Goal: Transaction & Acquisition: Purchase product/service

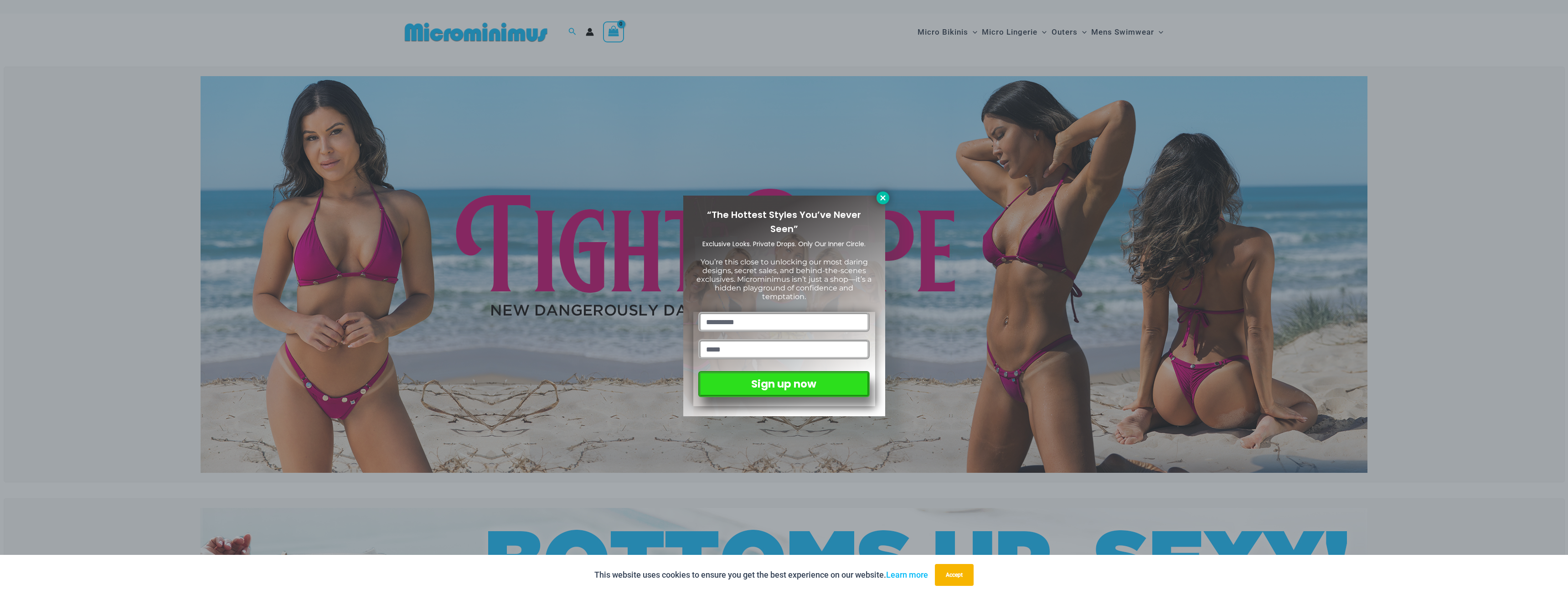
click at [880, 200] on icon at bounding box center [883, 198] width 5 height 5
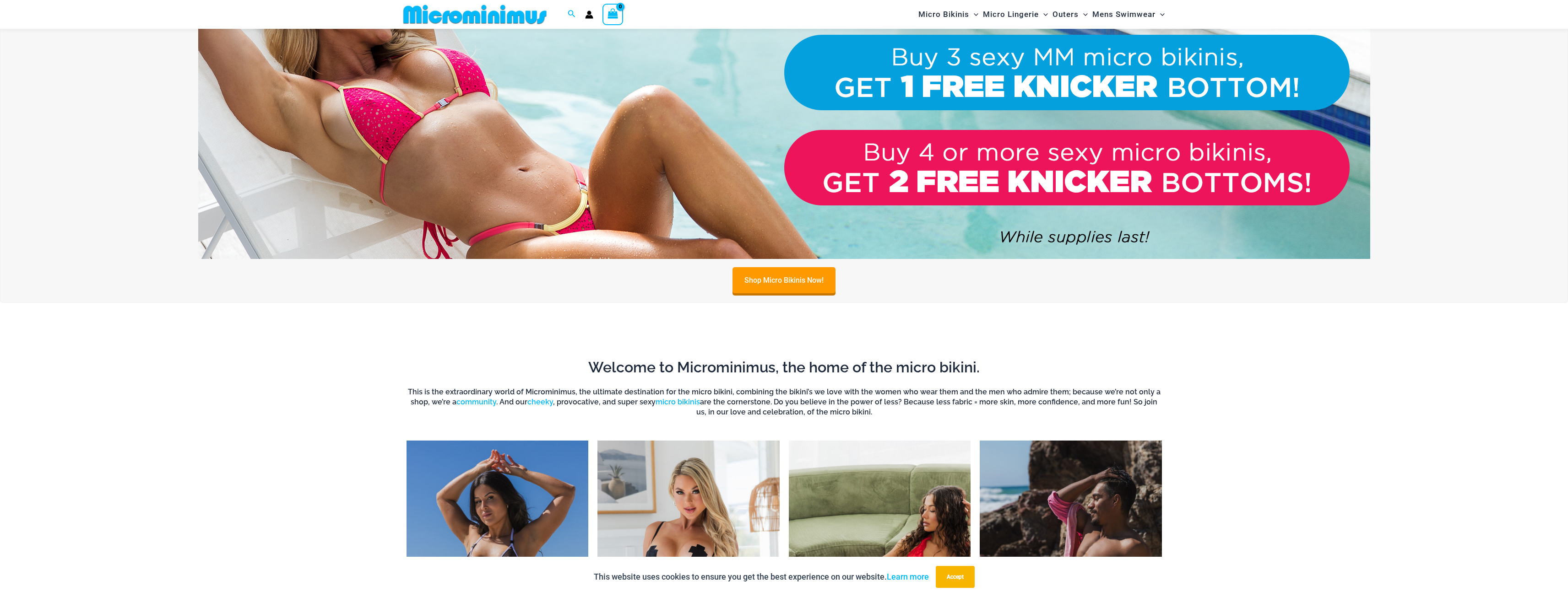
scroll to position [861, 0]
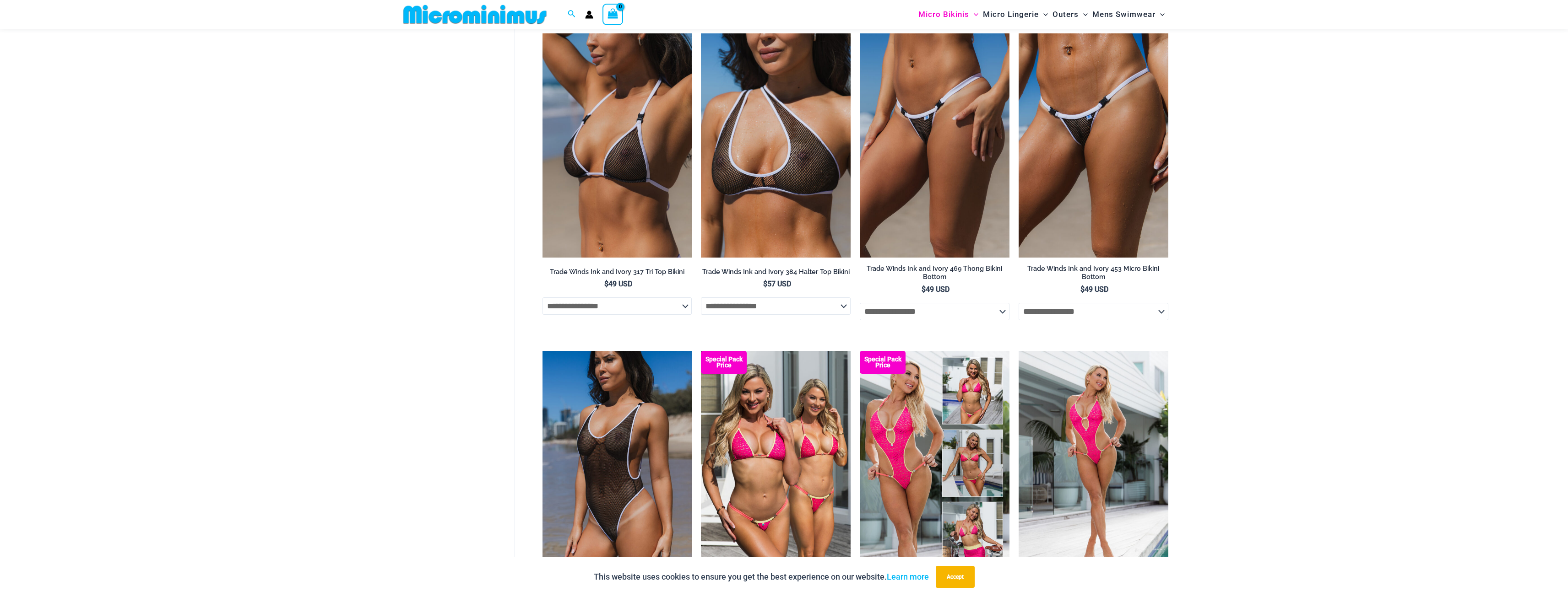
scroll to position [1044, 0]
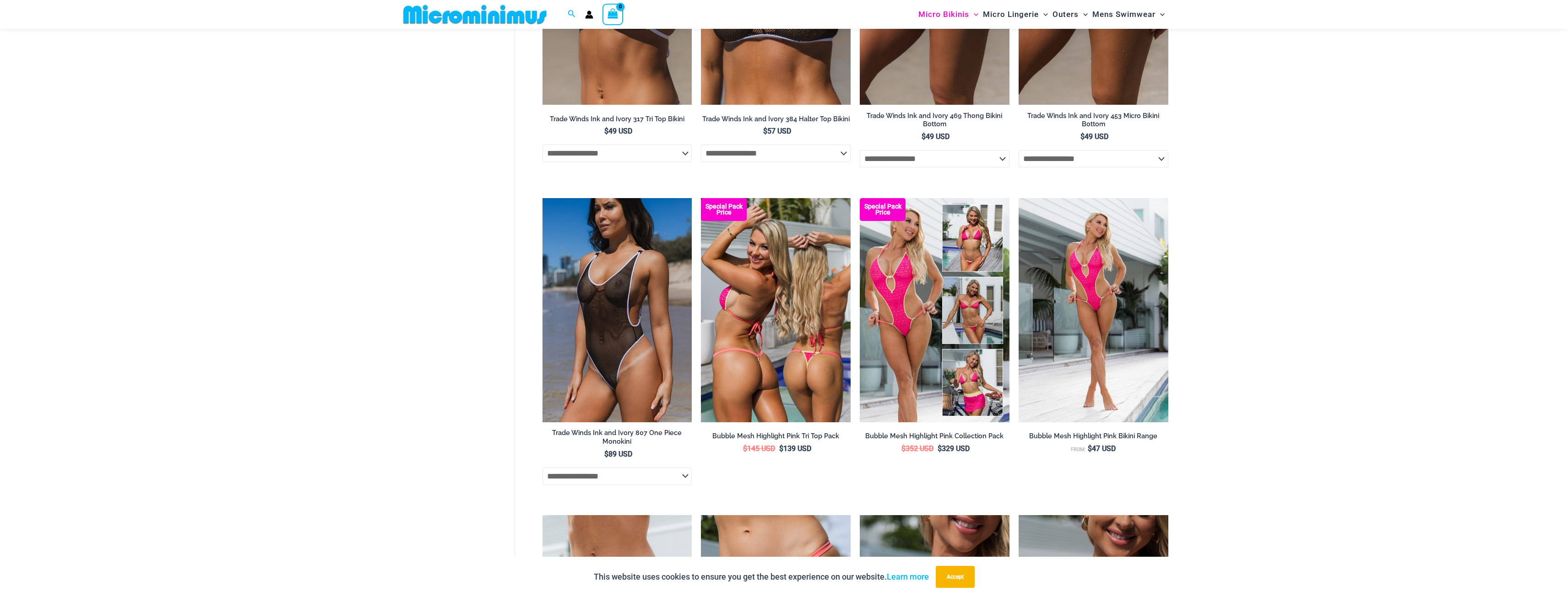
click at [795, 340] on img at bounding box center [775, 310] width 150 height 224
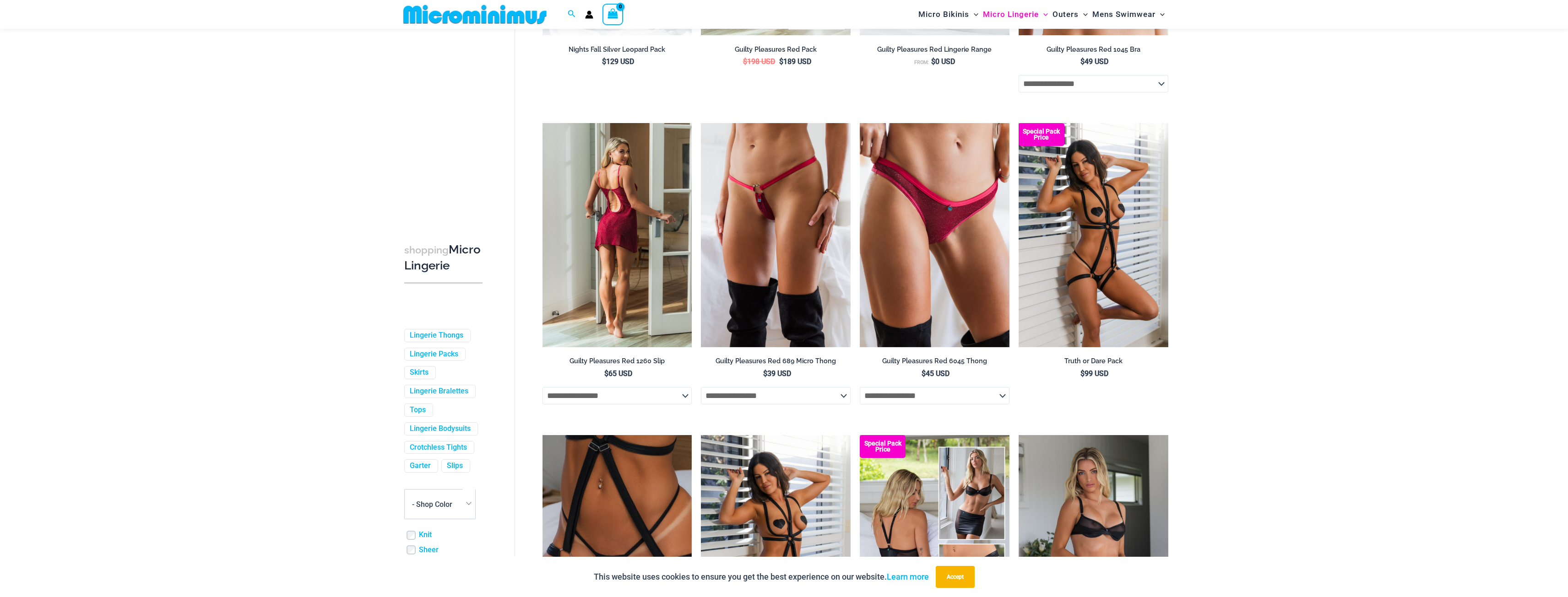
scroll to position [357, 0]
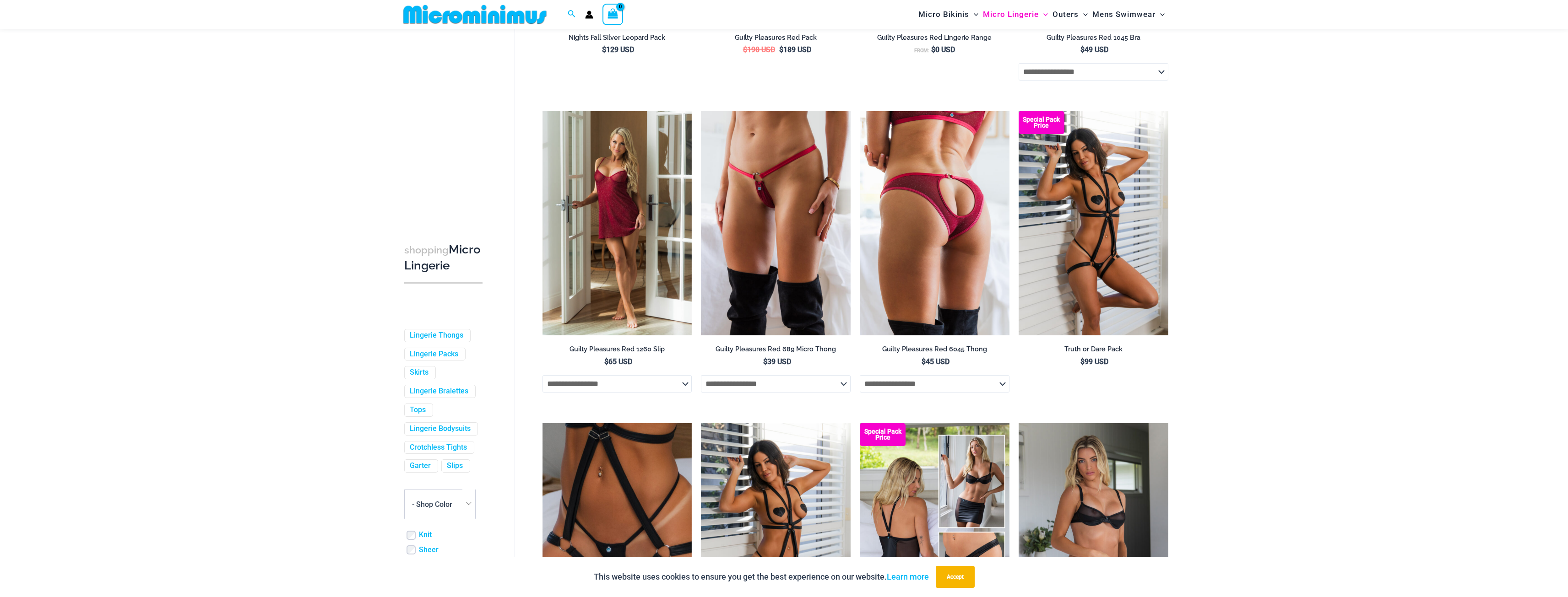
click at [907, 238] on img at bounding box center [934, 223] width 150 height 224
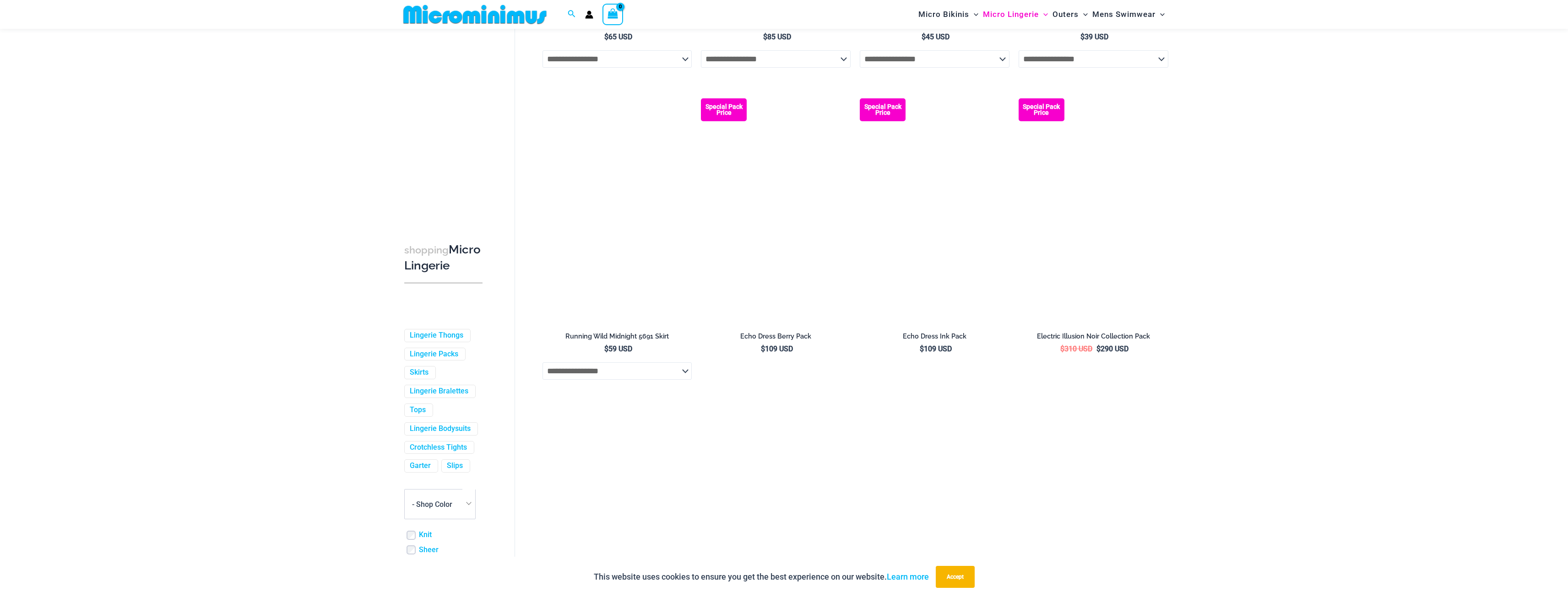
scroll to position [1593, 0]
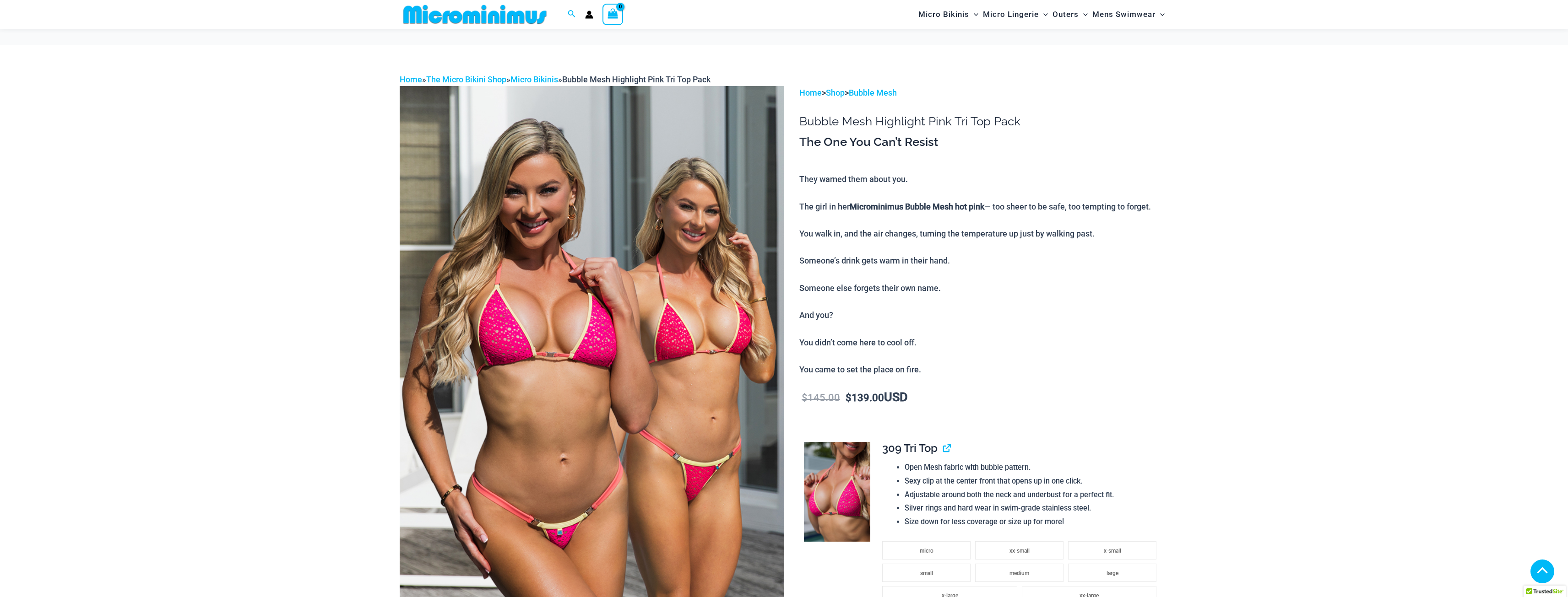
scroll to position [319, 0]
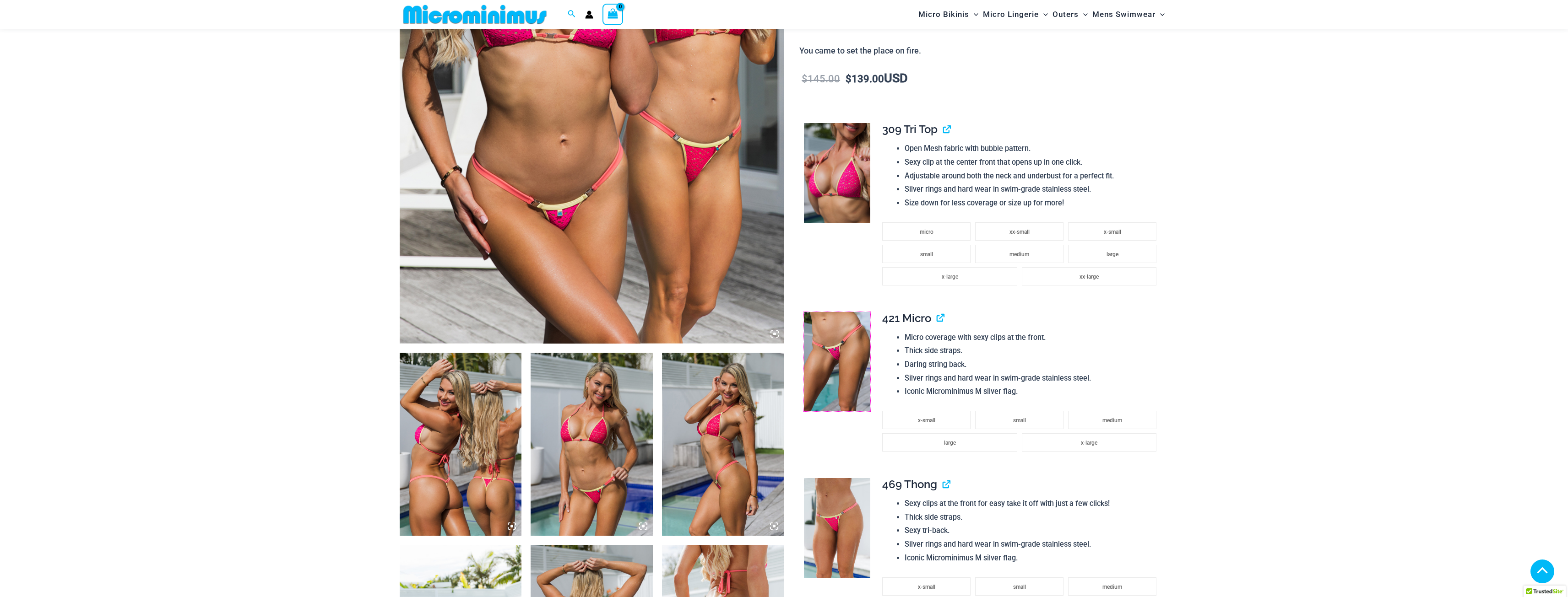
click at [833, 388] on img at bounding box center [837, 362] width 67 height 100
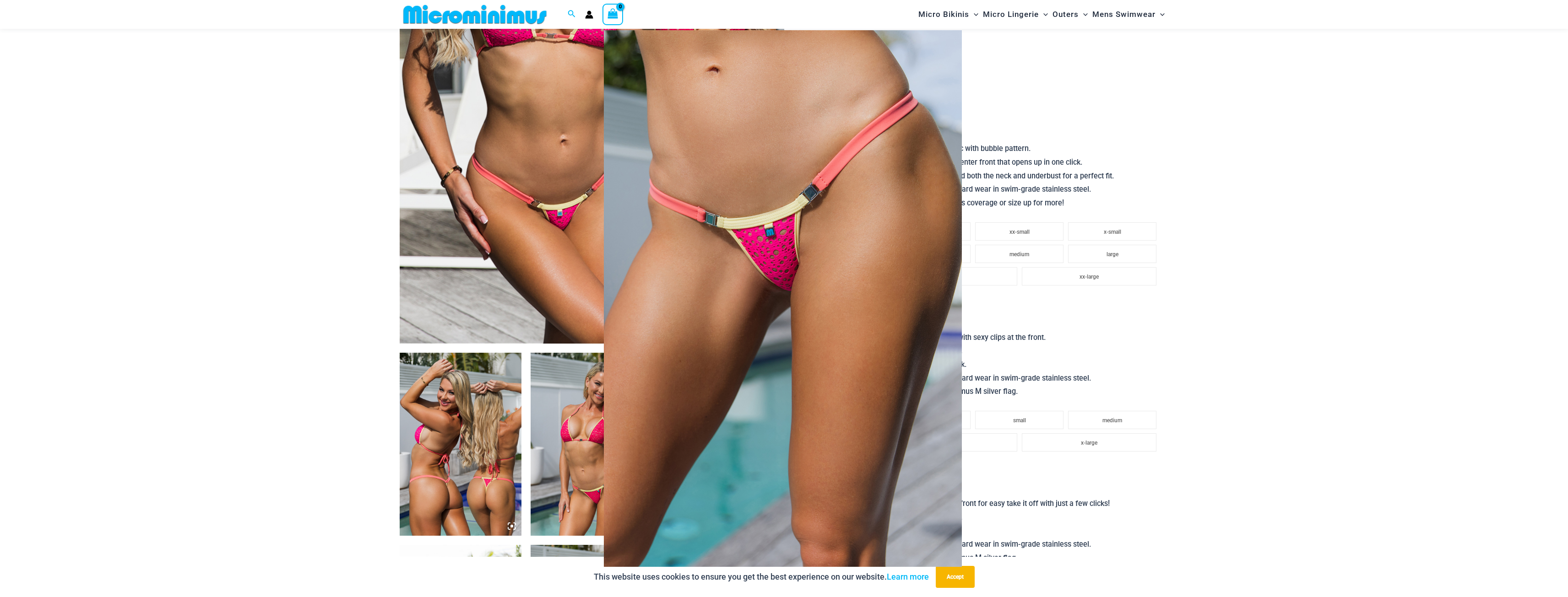
click at [795, 286] on img at bounding box center [783, 298] width 358 height 537
click at [323, 326] on div at bounding box center [784, 298] width 1568 height 597
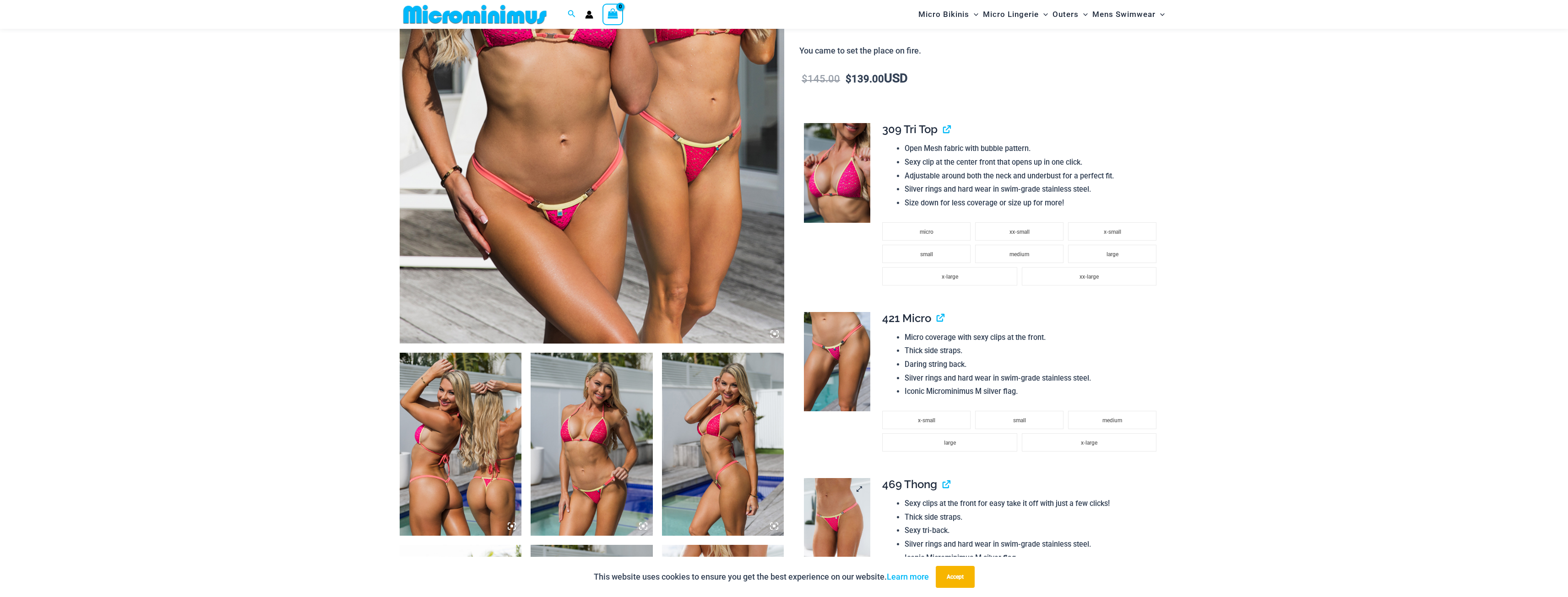
click at [825, 513] on img at bounding box center [837, 528] width 67 height 100
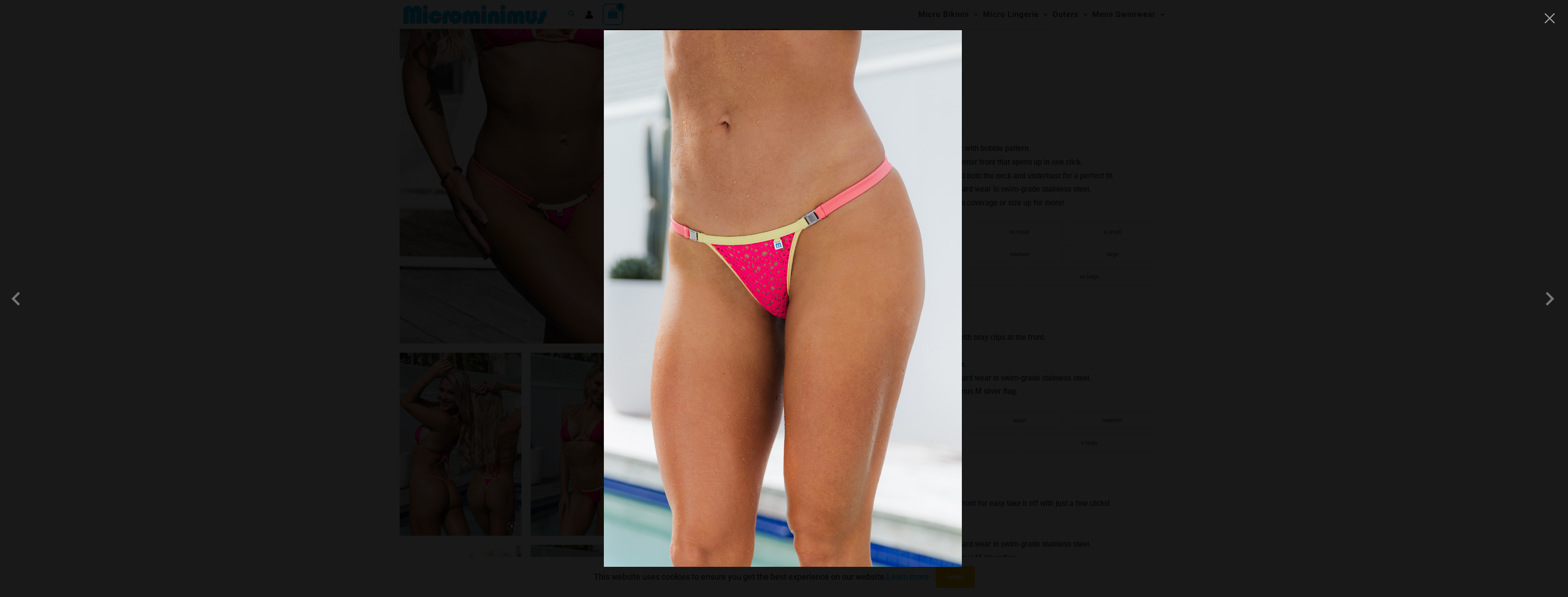
click at [378, 429] on div at bounding box center [784, 298] width 1568 height 597
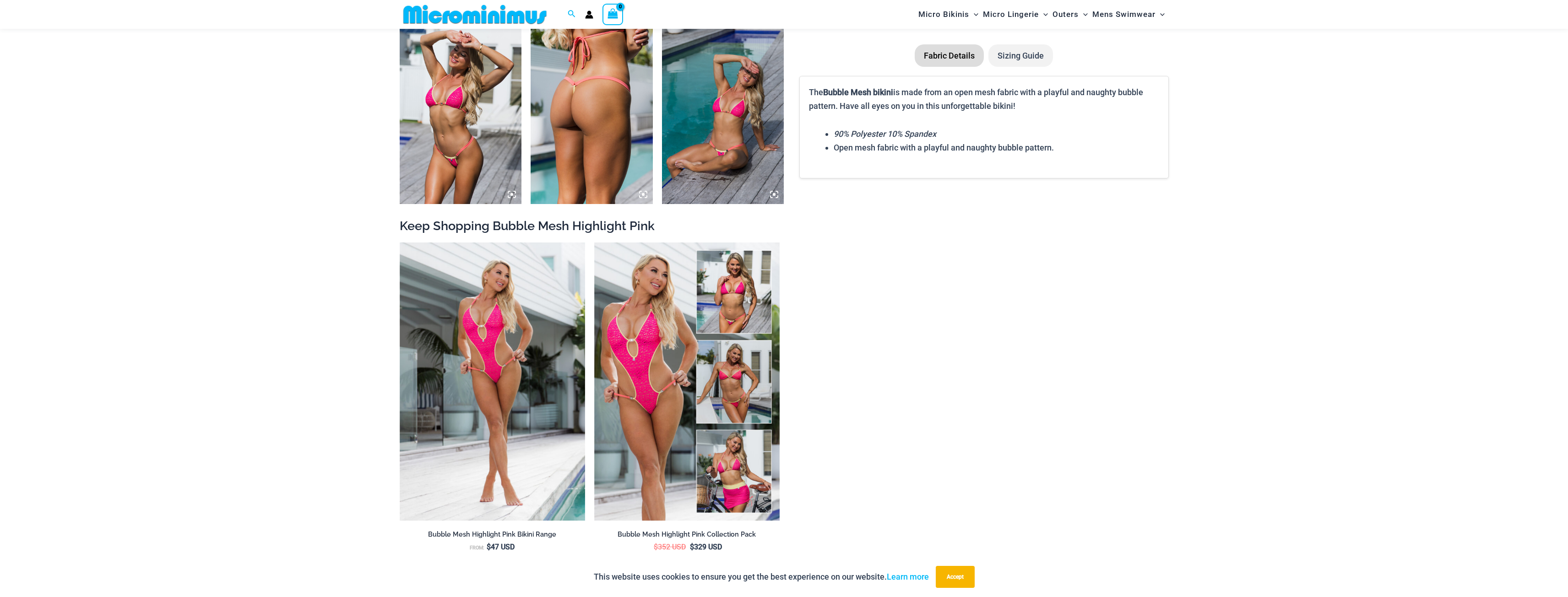
scroll to position [1231, 0]
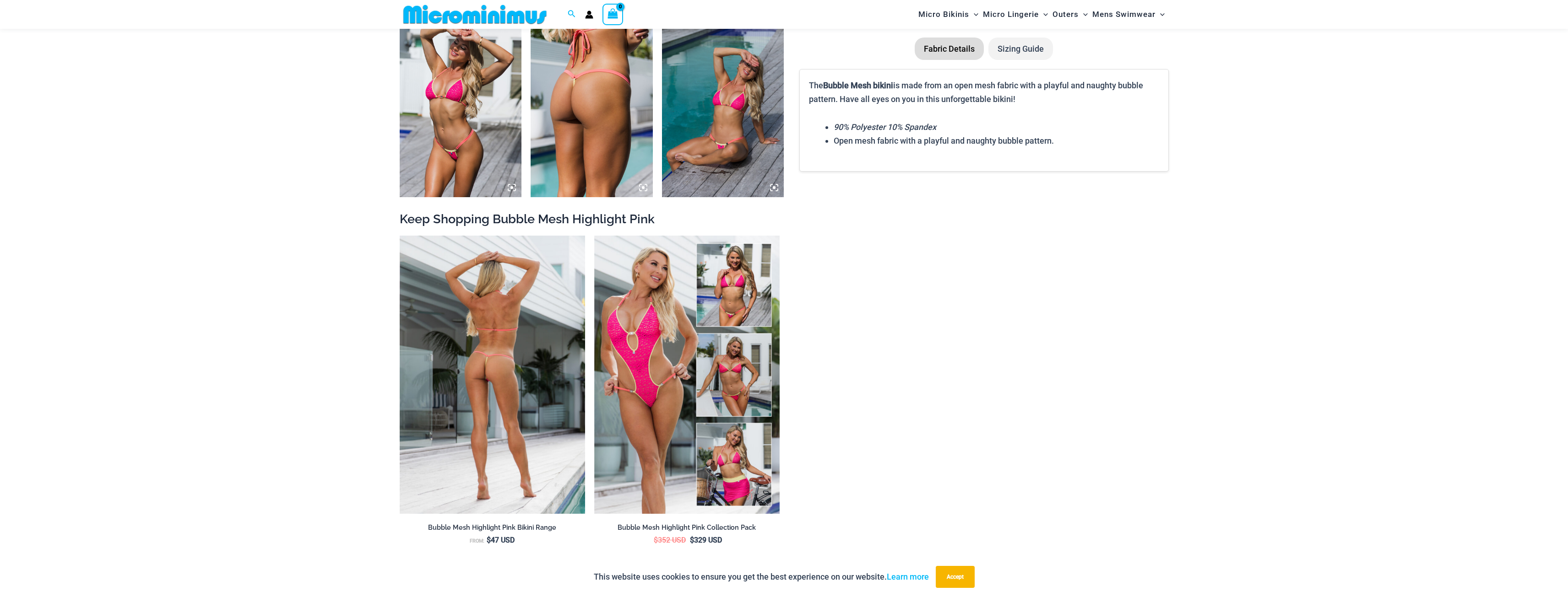
click at [532, 383] on img at bounding box center [492, 375] width 185 height 278
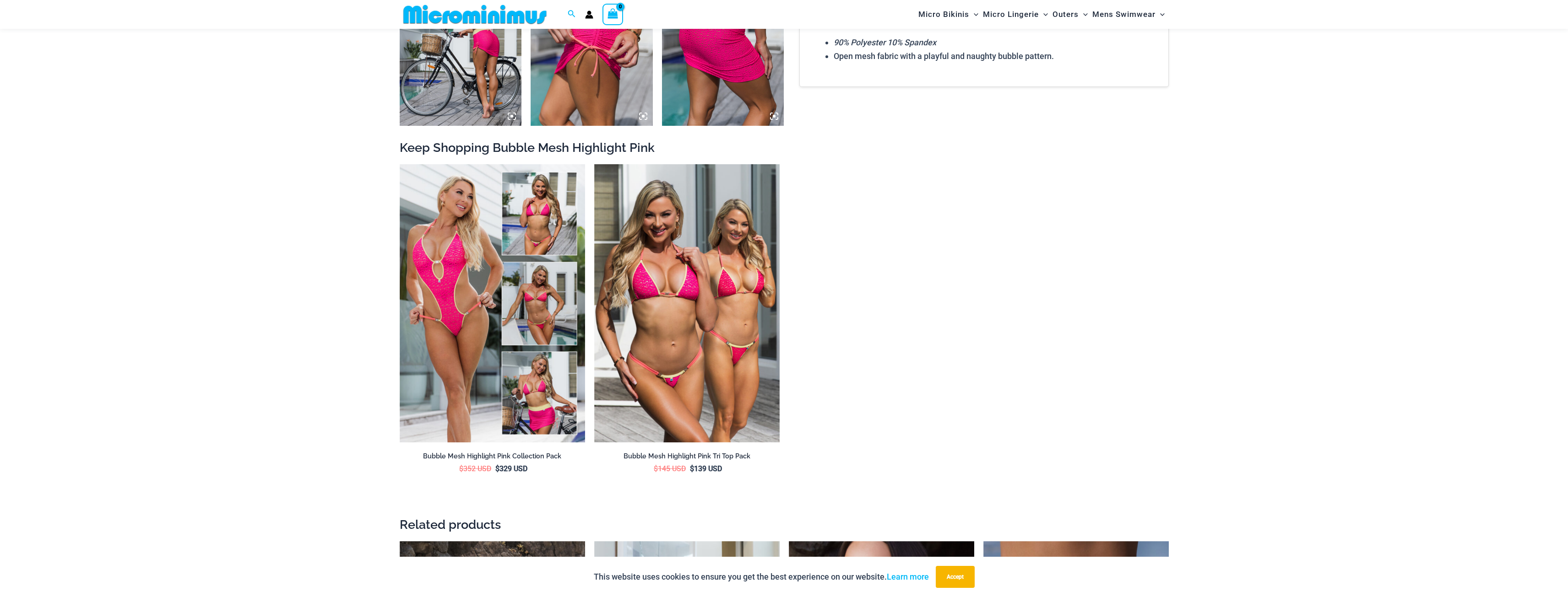
scroll to position [1640, 0]
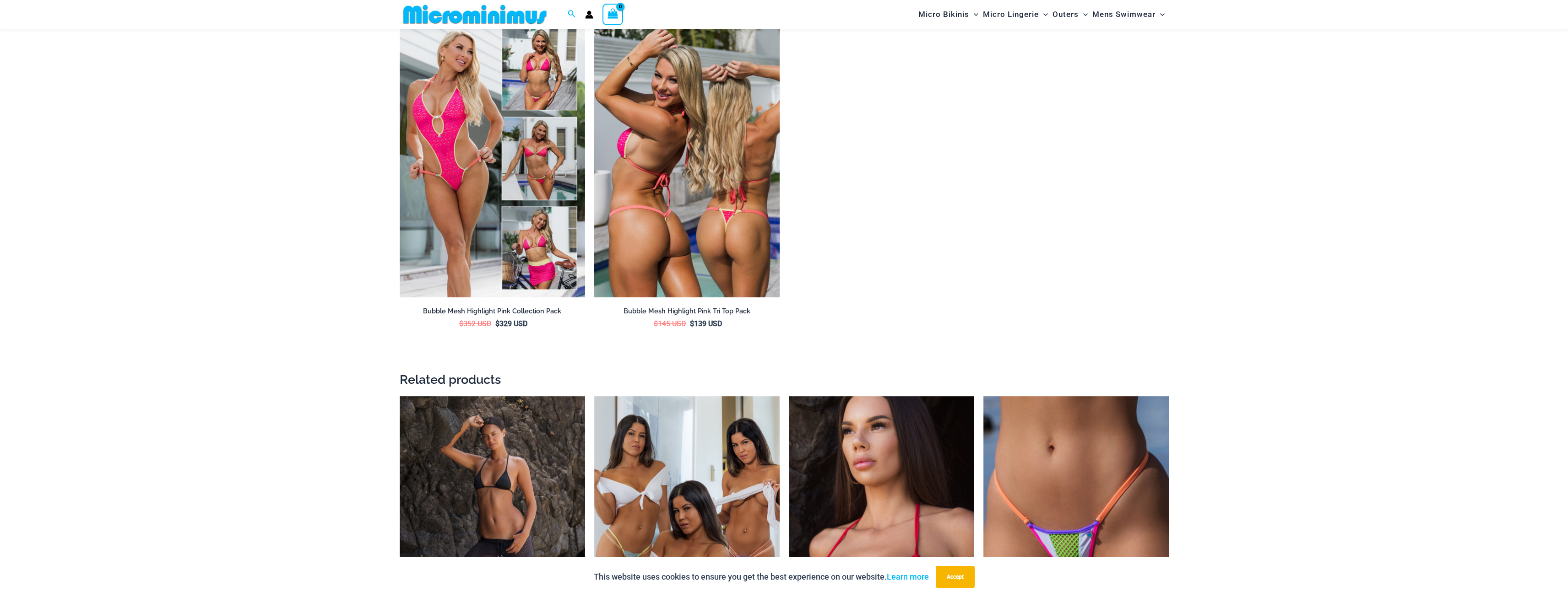
click at [710, 178] on img at bounding box center [686, 158] width 185 height 278
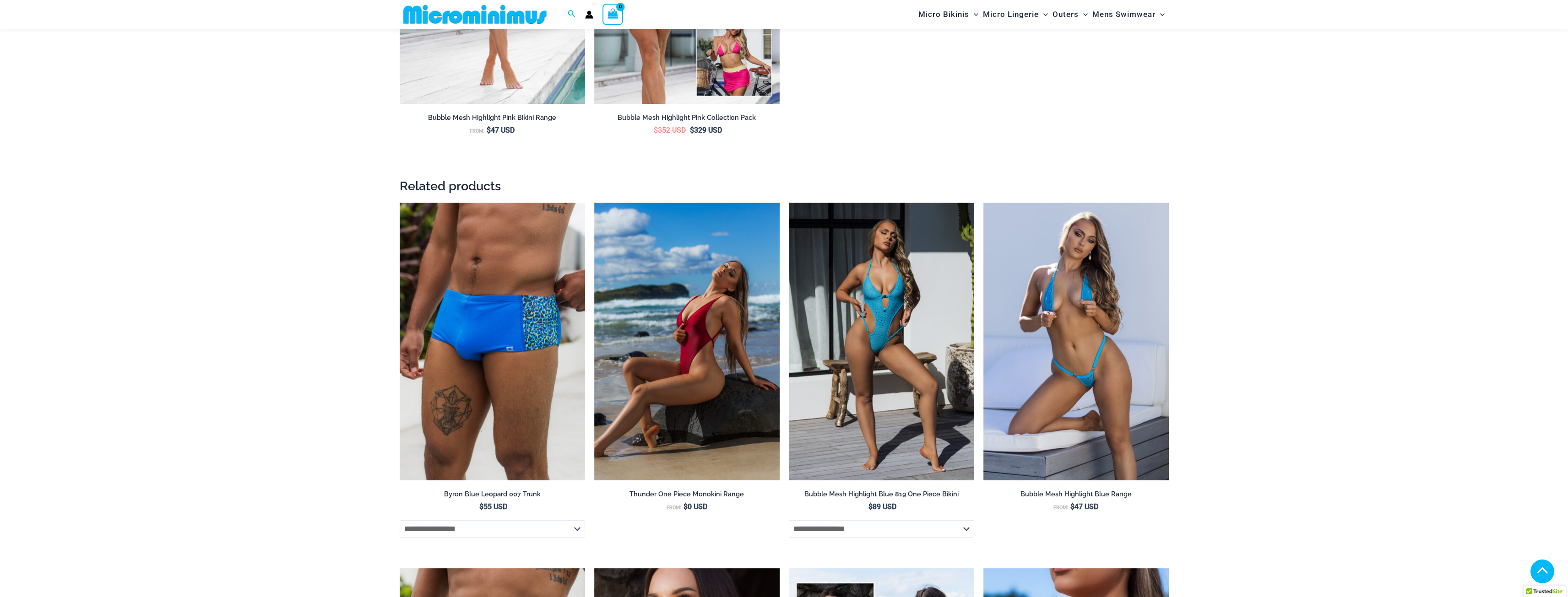
scroll to position [1641, 0]
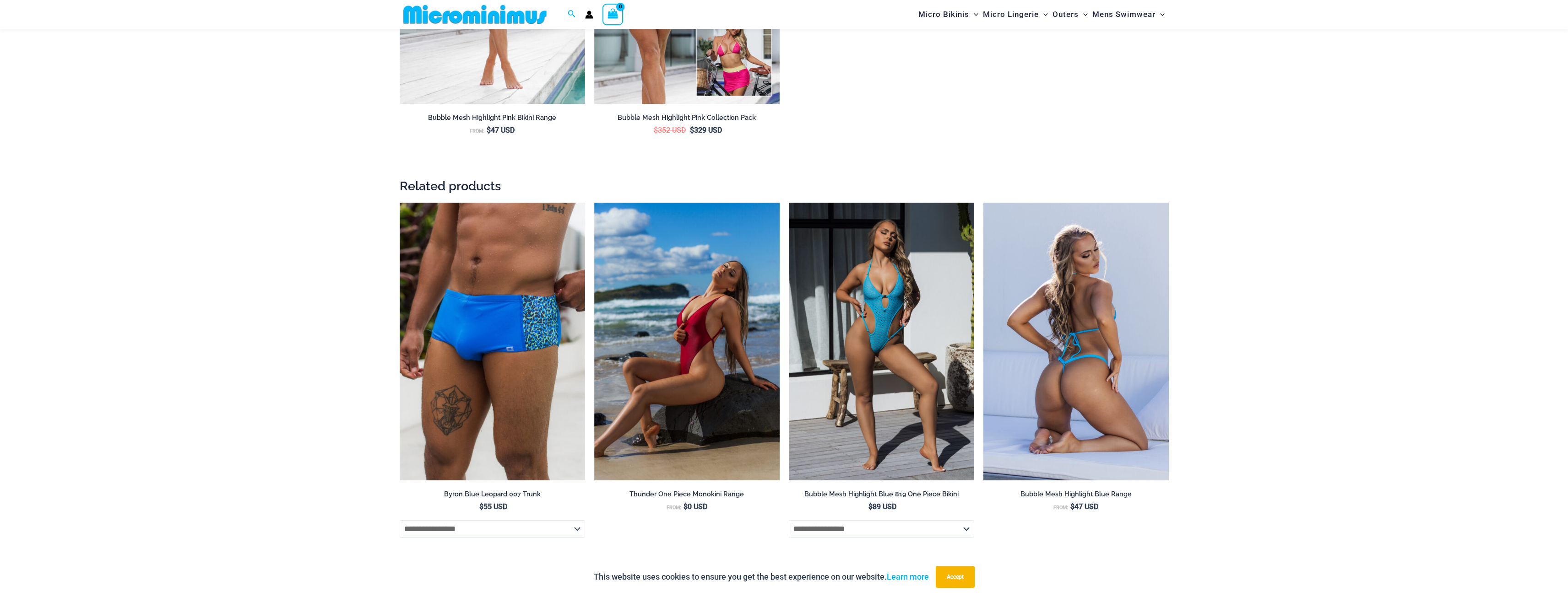
click at [1119, 350] on img at bounding box center [1076, 342] width 185 height 278
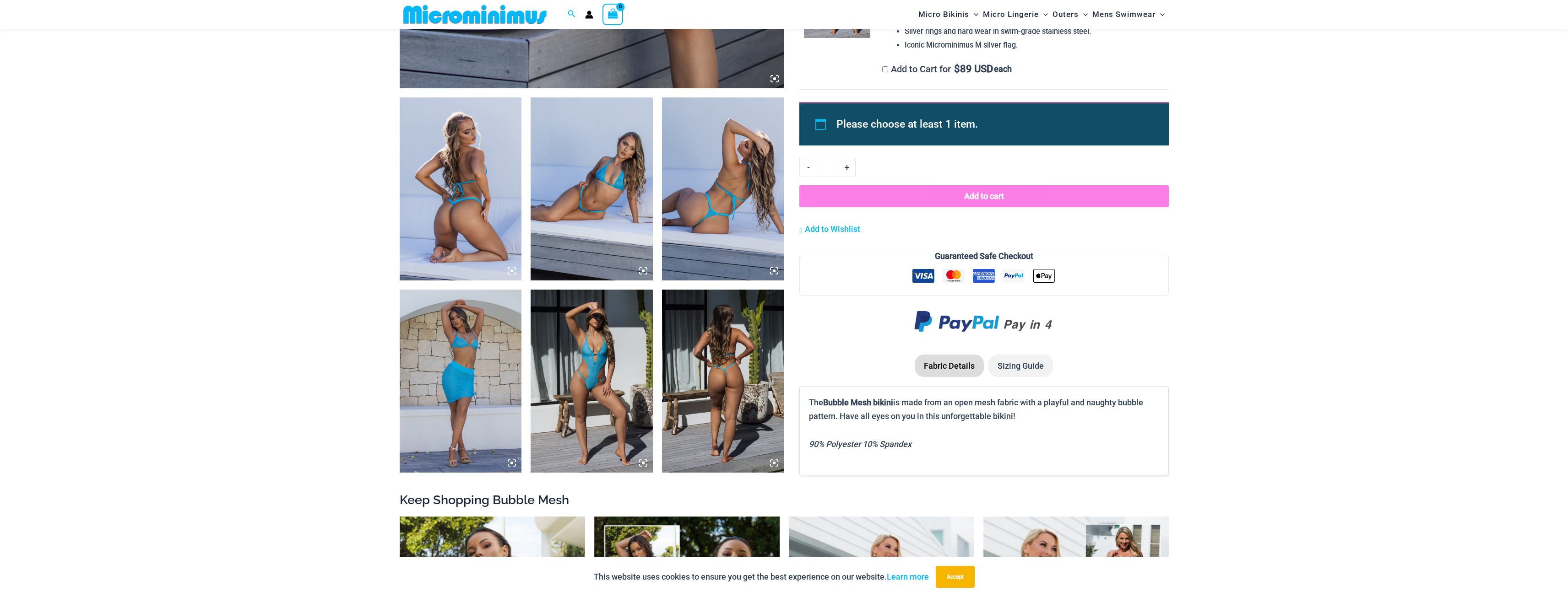
scroll to position [640, 0]
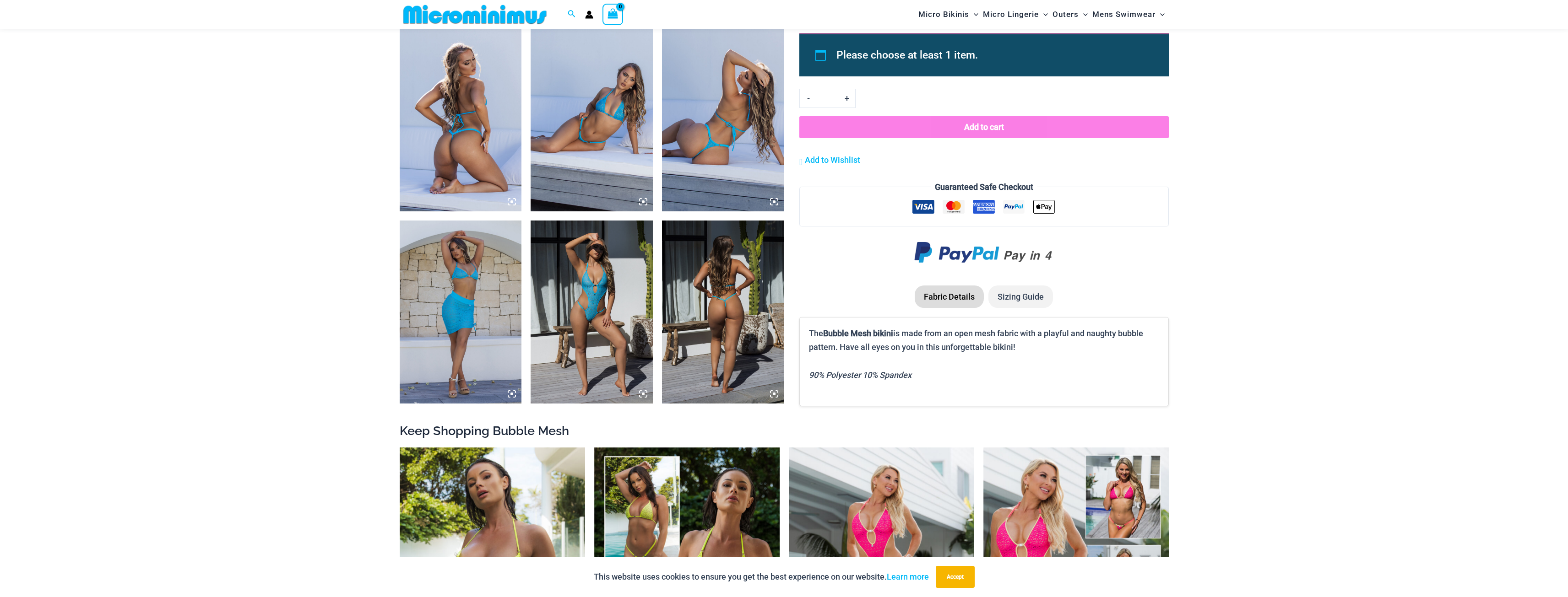
click at [573, 321] on img at bounding box center [592, 312] width 122 height 183
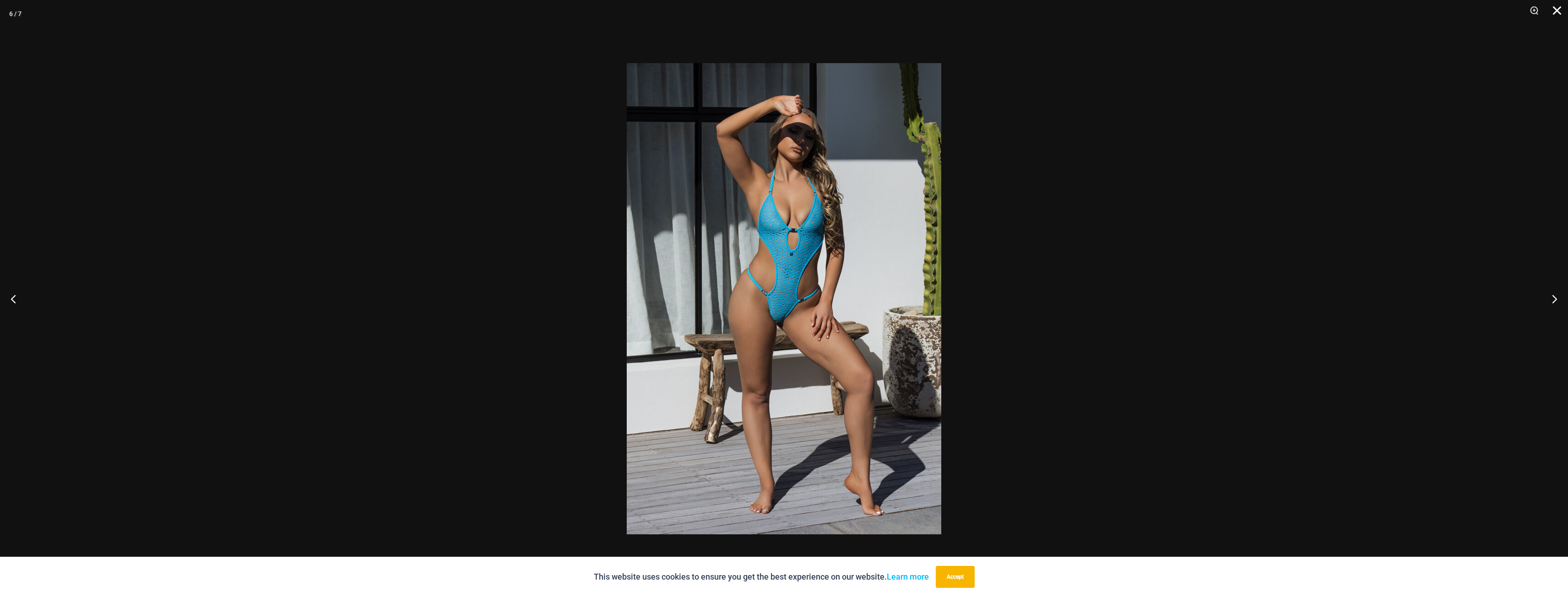
click at [1558, 15] on button "Close" at bounding box center [1553, 13] width 23 height 27
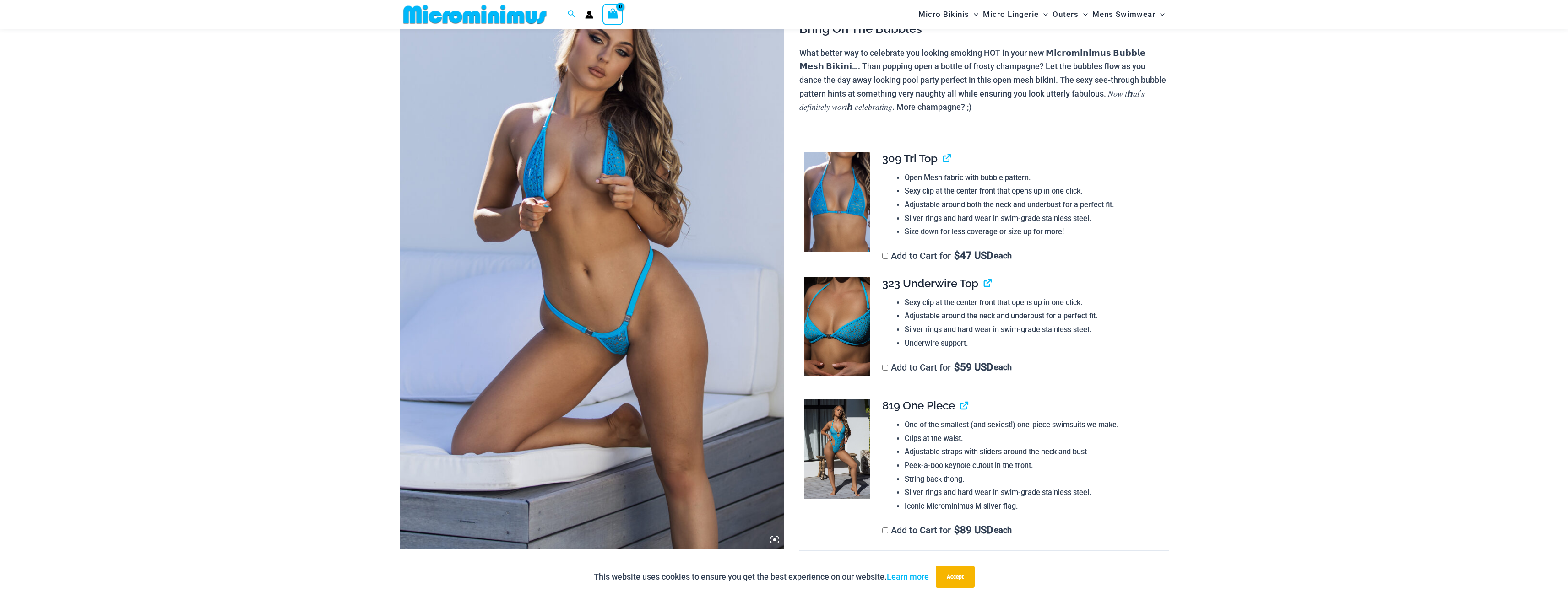
scroll to position [0, 0]
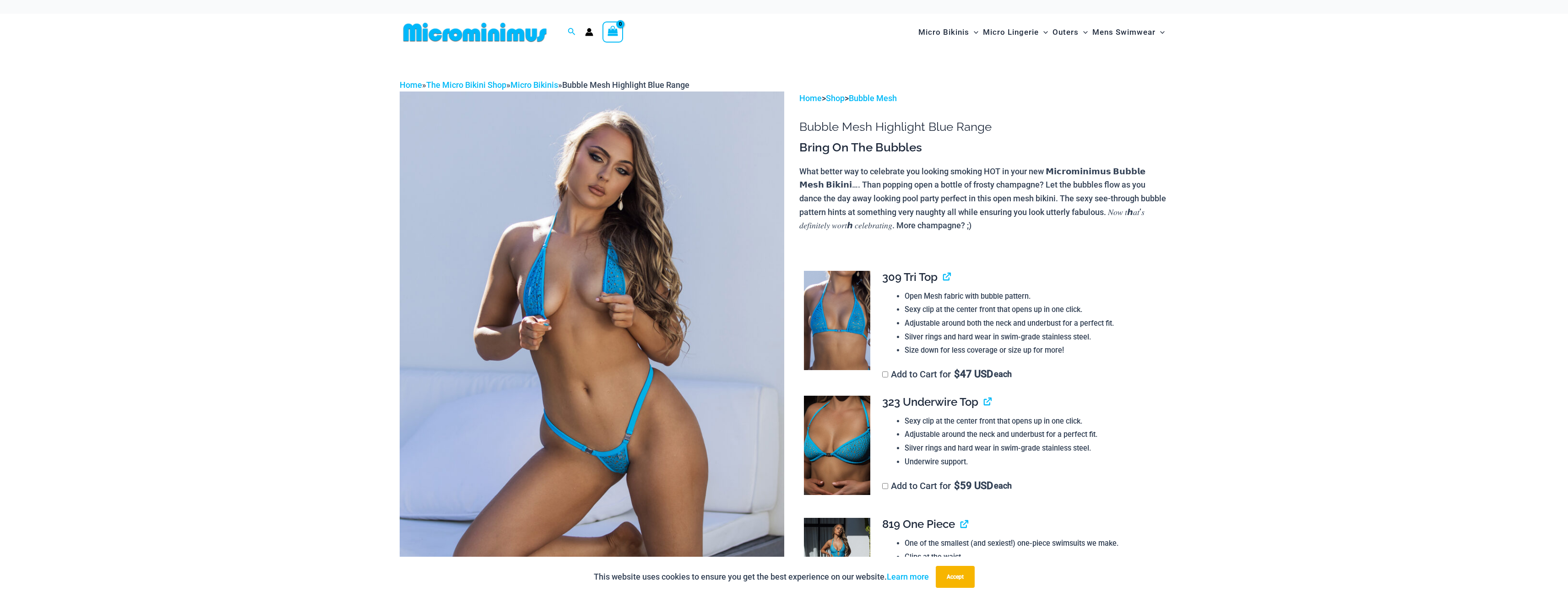
click at [855, 315] on img at bounding box center [837, 320] width 67 height 100
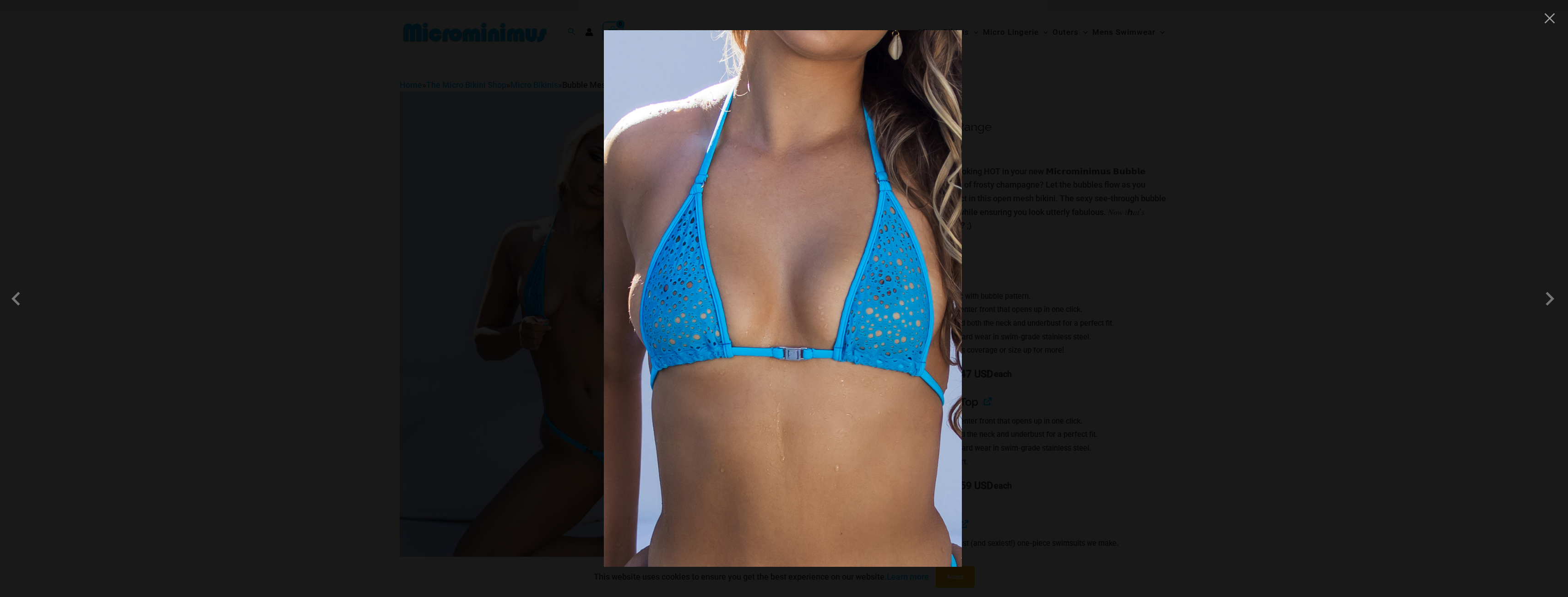
click at [1539, 23] on div at bounding box center [784, 298] width 1568 height 597
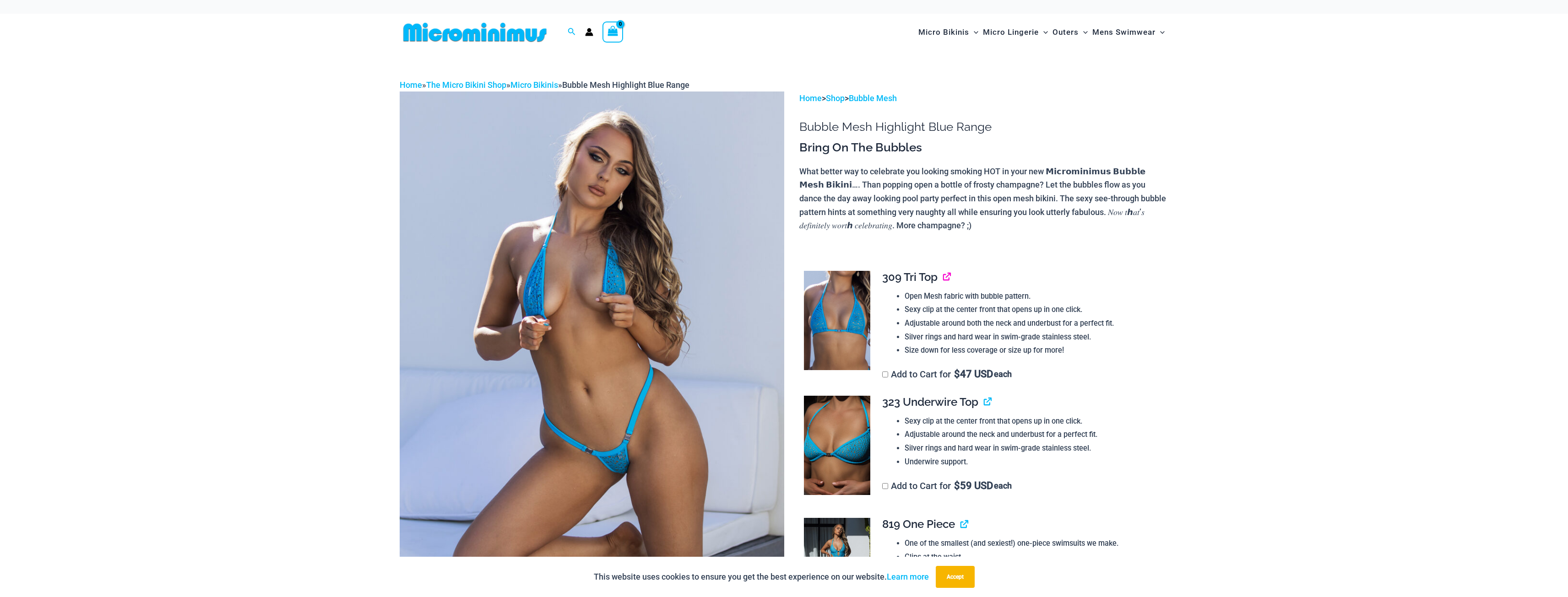
click at [943, 278] on link "View product" at bounding box center [943, 277] width 0 height 13
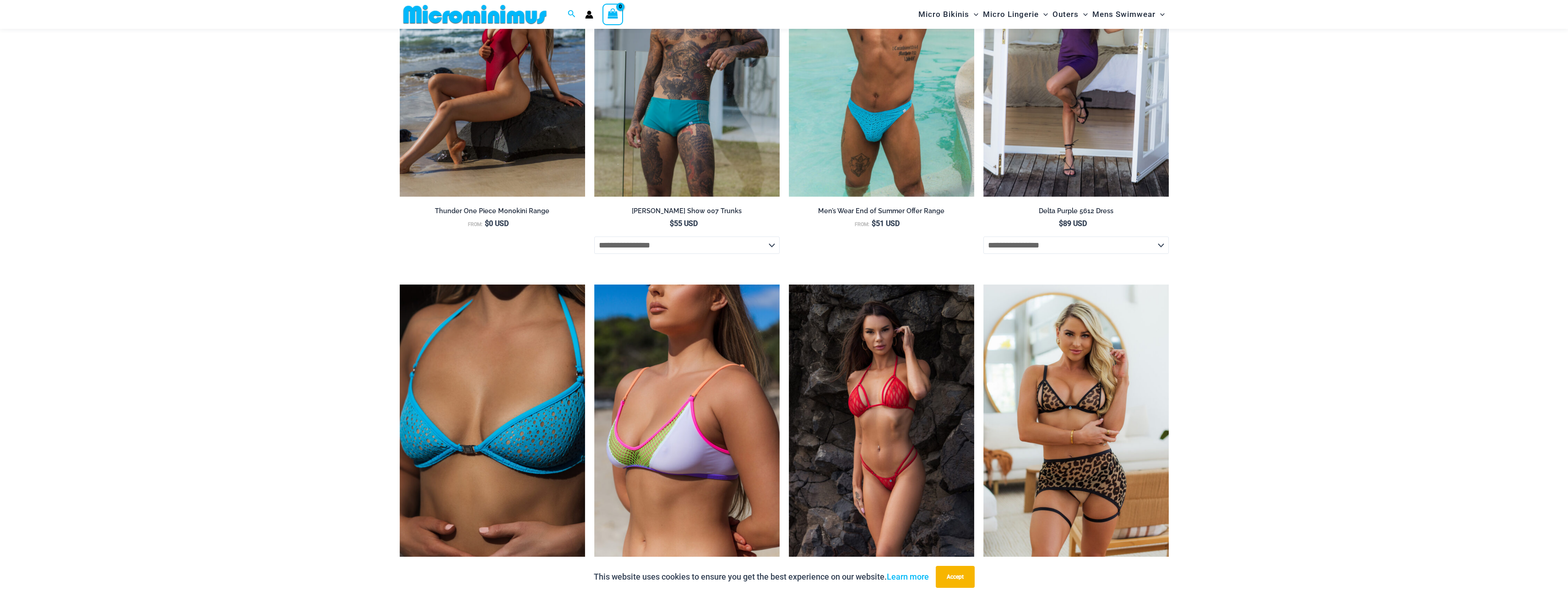
scroll to position [3195, 0]
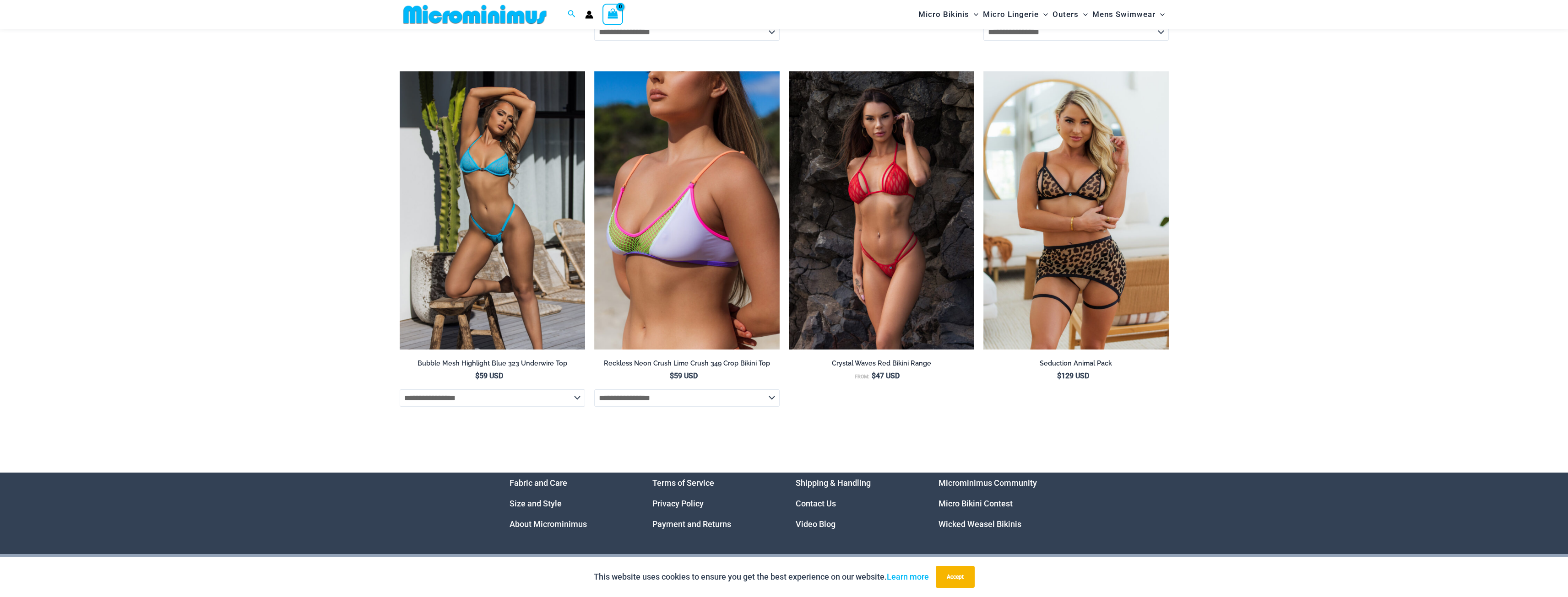
click at [522, 195] on img at bounding box center [492, 210] width 185 height 278
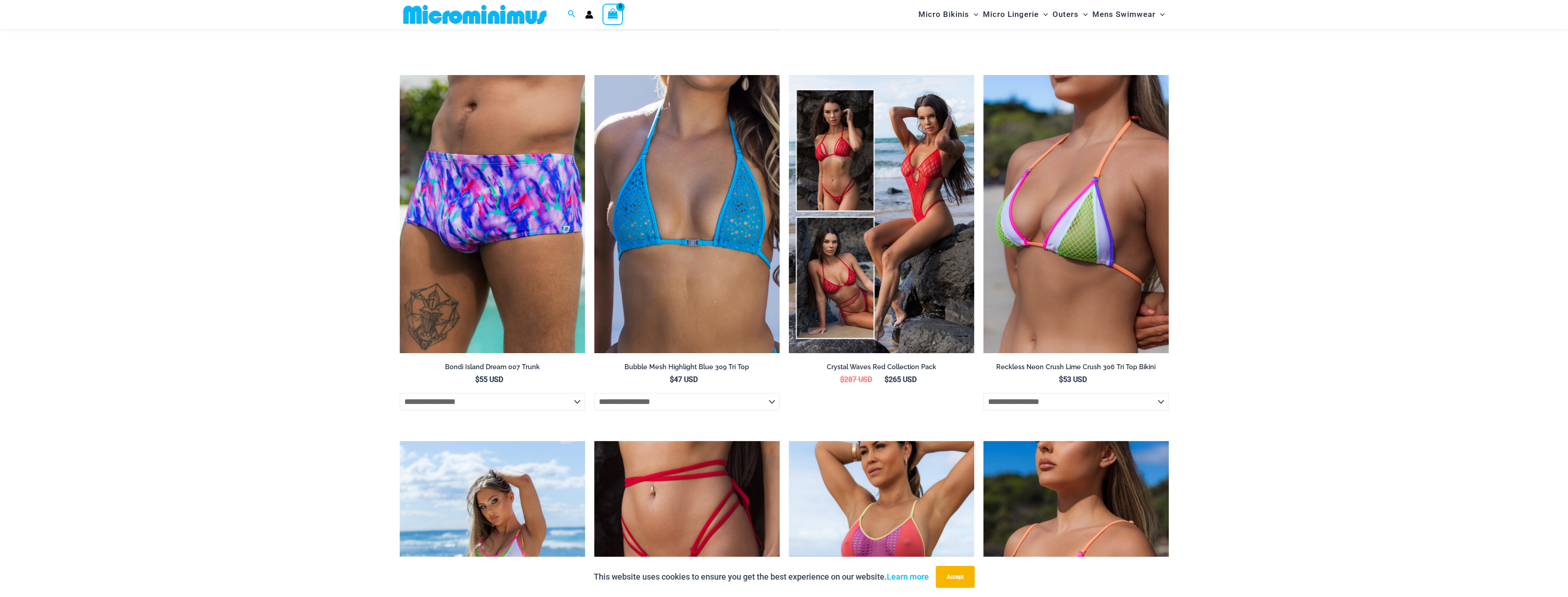
scroll to position [3338, 0]
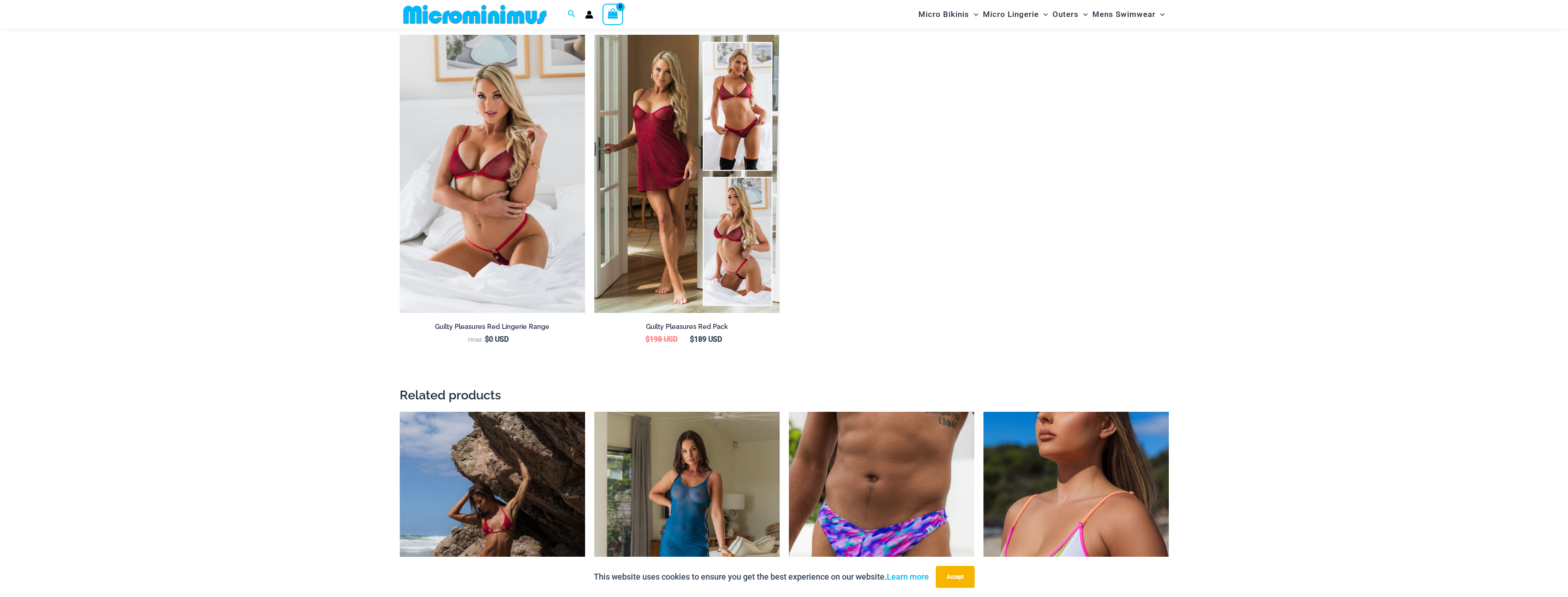
scroll to position [1273, 0]
